Goal: Book appointment/travel/reservation

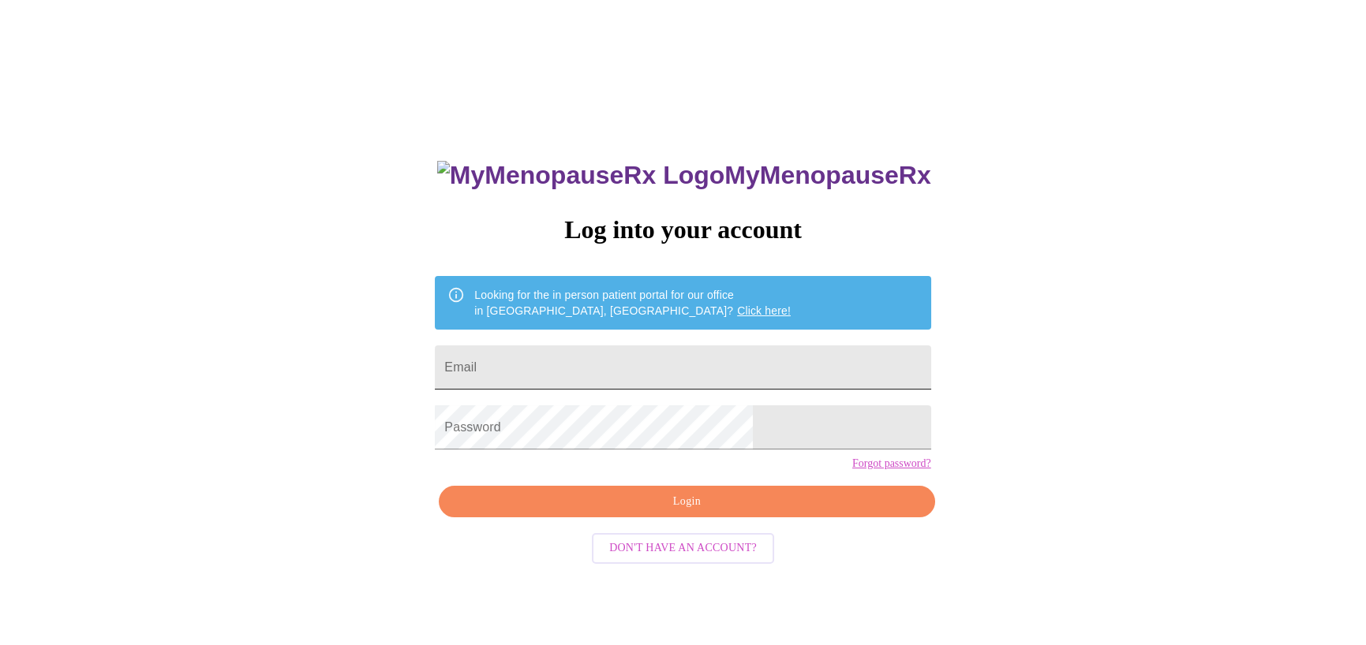
click at [721, 360] on input "Email" at bounding box center [682, 368] width 495 height 44
click at [609, 365] on input "Email" at bounding box center [682, 368] width 495 height 44
click at [640, 372] on input "Email" at bounding box center [682, 368] width 495 height 44
paste input "[EMAIL_ADDRESS][DOMAIN_NAME]"
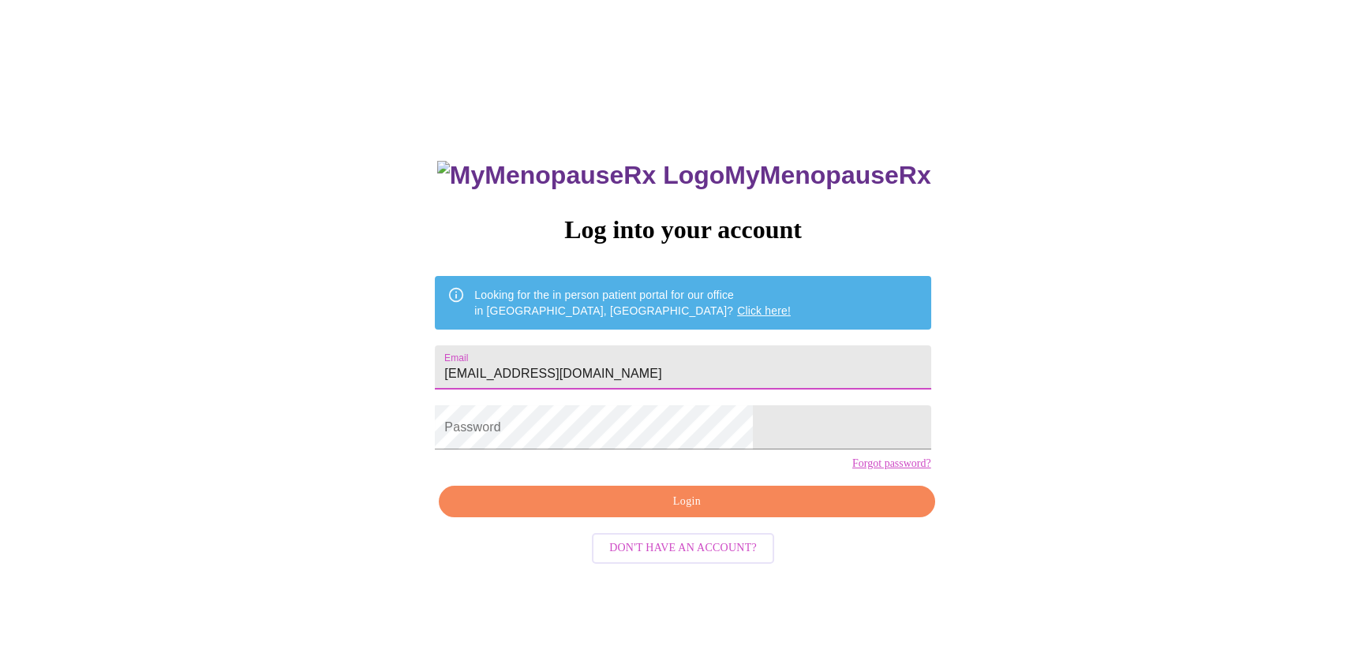
type input "[EMAIL_ADDRESS][DOMAIN_NAME]"
click at [651, 512] on span "Login" at bounding box center [686, 502] width 459 height 20
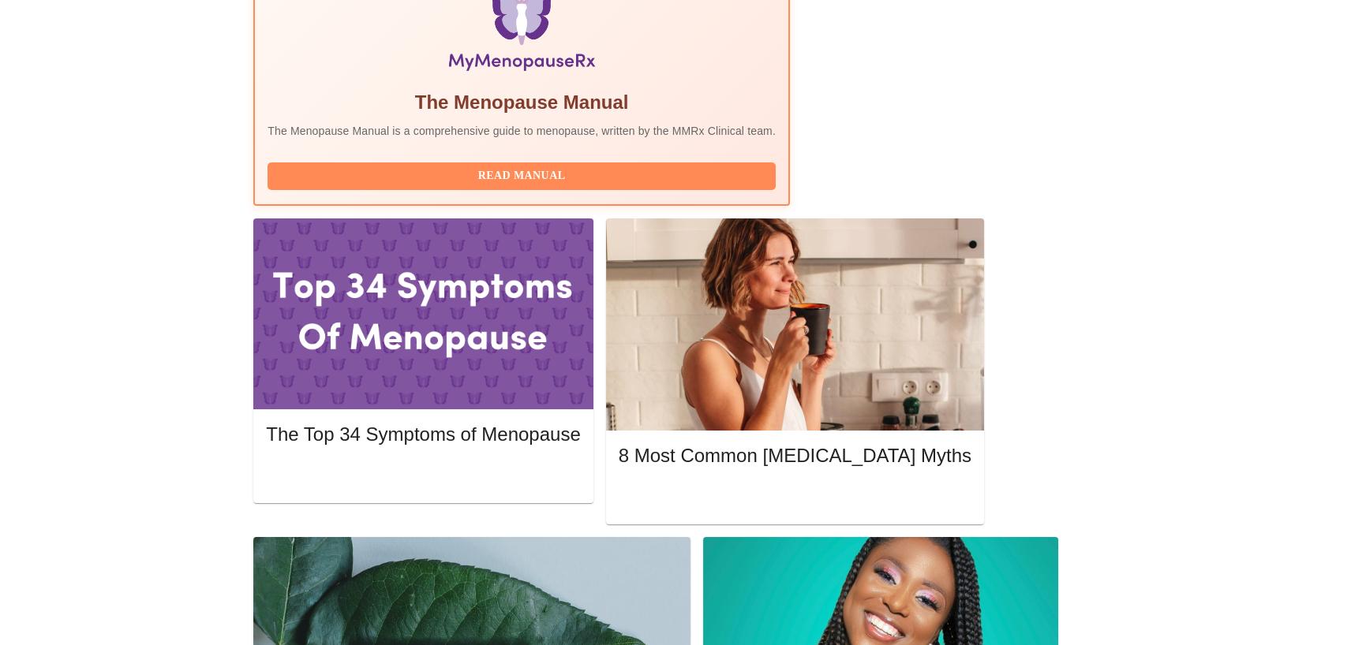
scroll to position [418, 0]
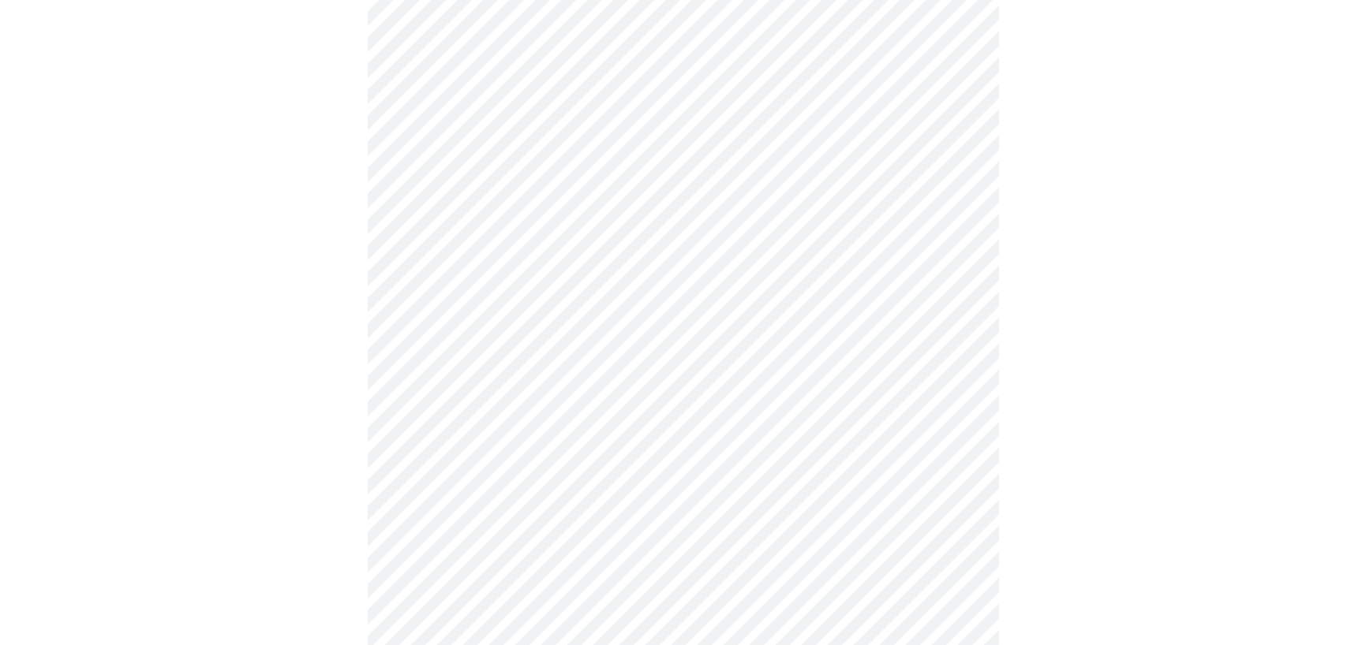
scroll to position [686, 0]
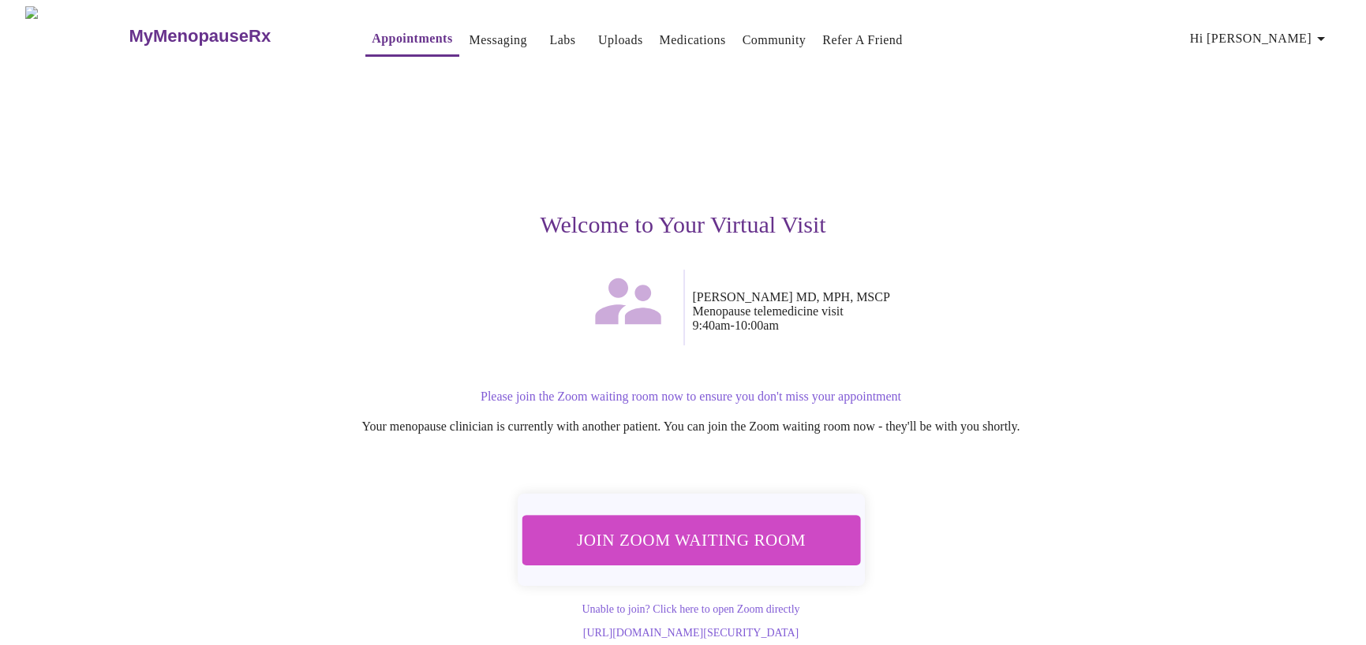
click at [695, 533] on span "Join Zoom Waiting Room" at bounding box center [690, 539] width 297 height 29
click at [767, 533] on span "Join Zoom Waiting Room" at bounding box center [690, 539] width 297 height 29
